Goal: Navigation & Orientation: Find specific page/section

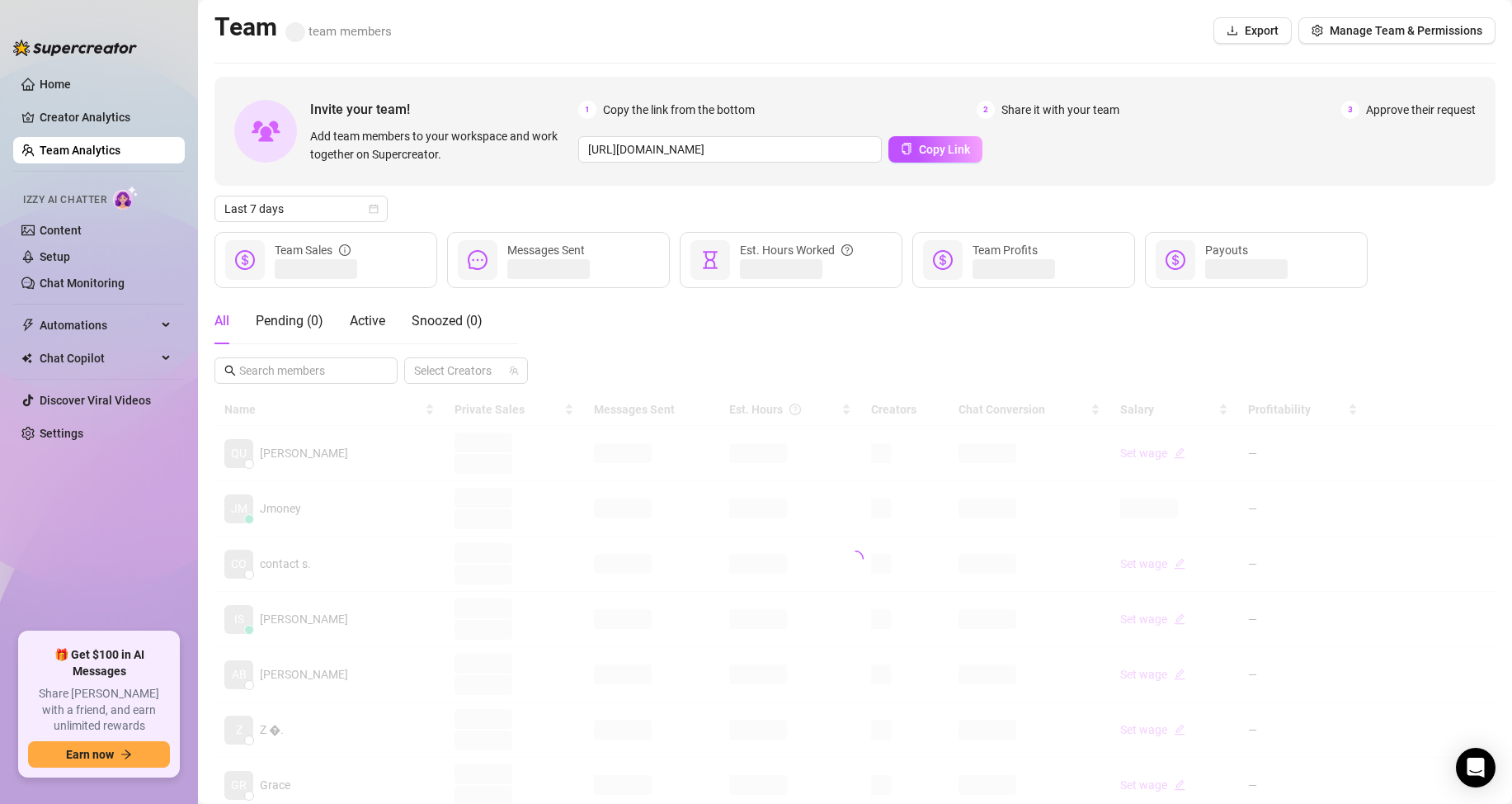
click at [71, 146] on link "Team Analytics" at bounding box center [79, 150] width 81 height 13
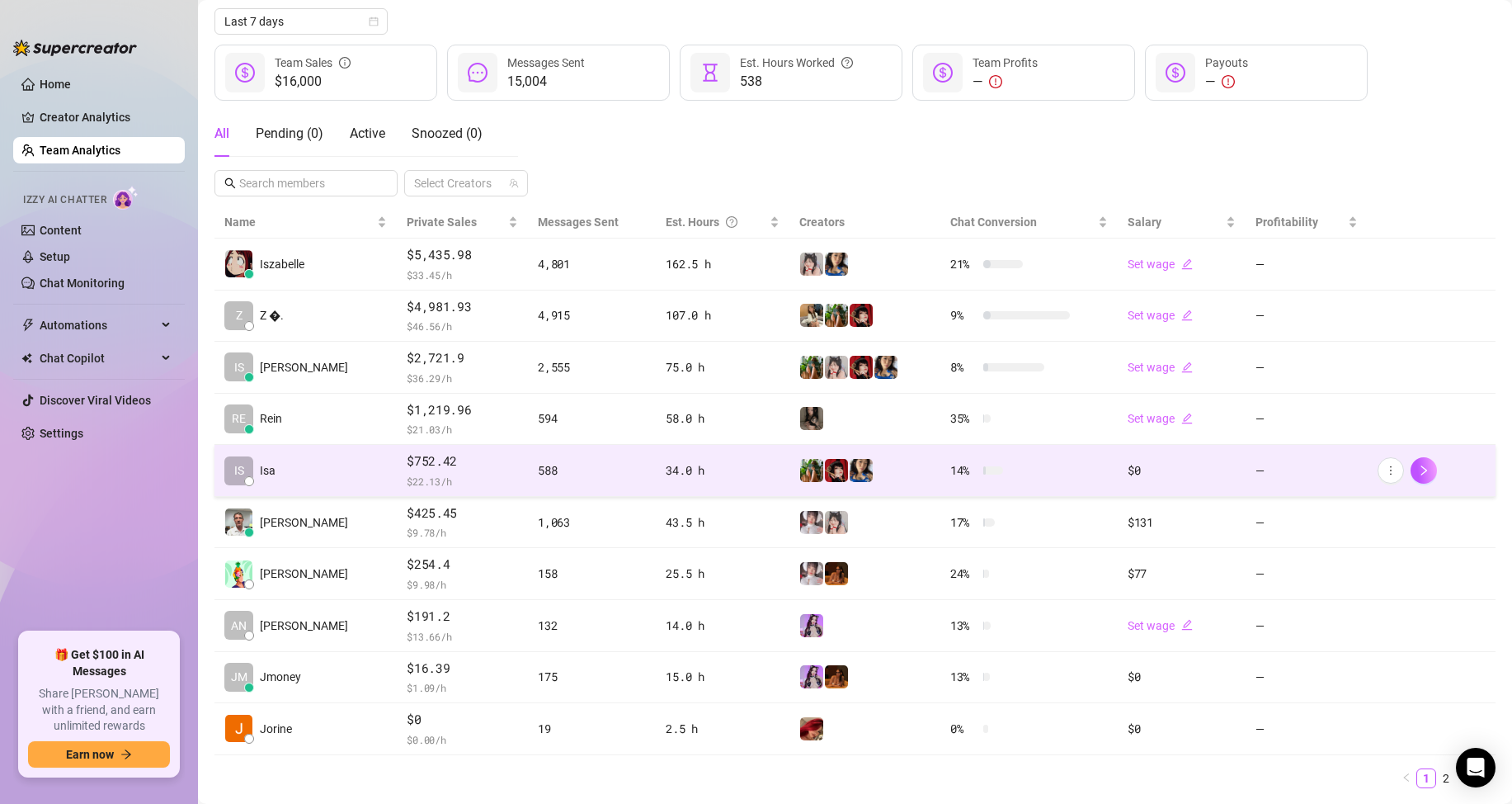
scroll to position [234, 0]
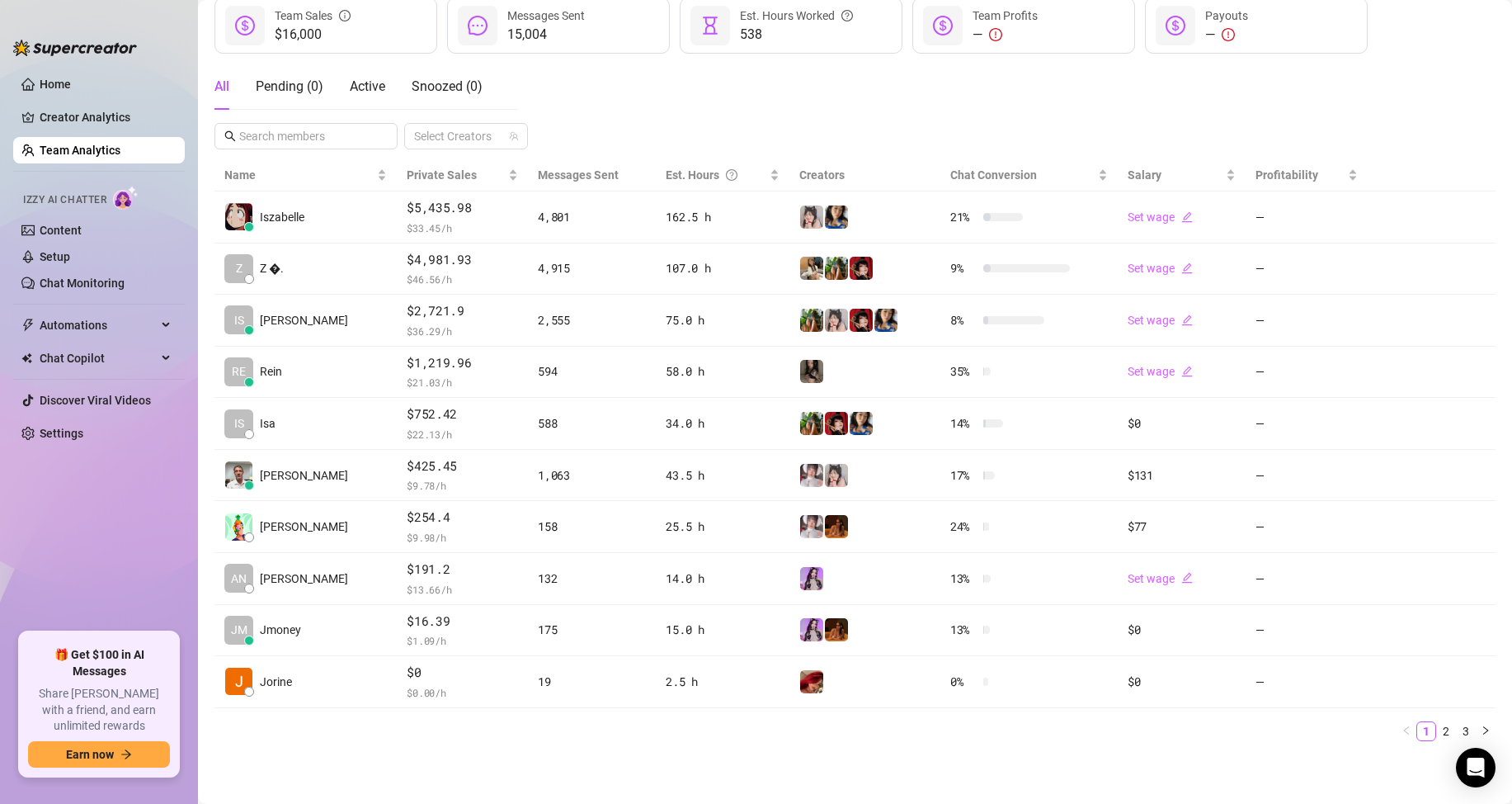
click at [125, 583] on ul "Home Creator Analytics Team Analytics Izzy AI Chatter Content Setup Chat Monito…" at bounding box center [98, 345] width 172 height 561
click at [151, 584] on ul "Home Creator Analytics Team Analytics Izzy AI Chatter Content Setup Chat Monito…" at bounding box center [98, 345] width 172 height 561
click at [125, 583] on ul "Home Creator Analytics Team Analytics Izzy AI Chatter Content Setup Chat Monito…" at bounding box center [98, 345] width 172 height 561
click at [78, 154] on link "Team Analytics" at bounding box center [79, 150] width 81 height 13
